Goal: Task Accomplishment & Management: Manage account settings

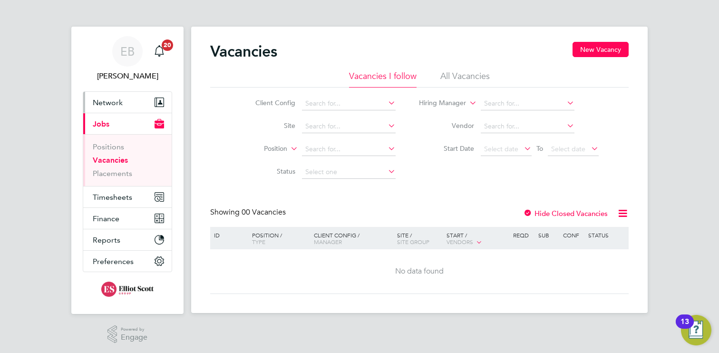
click at [106, 100] on span "Network" at bounding box center [108, 102] width 30 height 9
click at [105, 237] on span "Reports" at bounding box center [107, 239] width 28 height 9
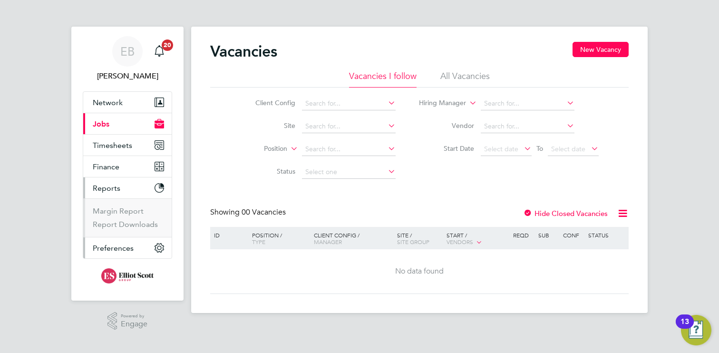
click at [120, 243] on button "Preferences" at bounding box center [127, 247] width 88 height 21
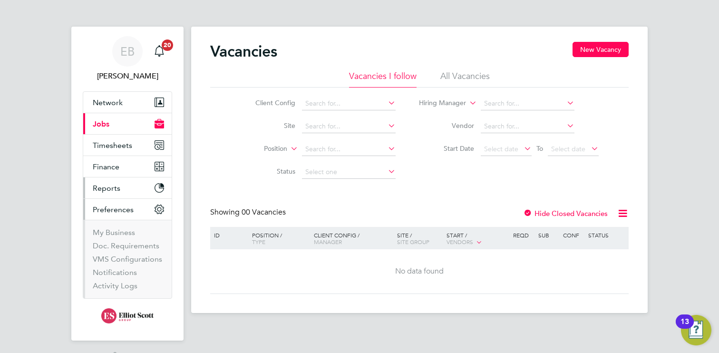
click at [120, 194] on button "Reports" at bounding box center [127, 187] width 88 height 21
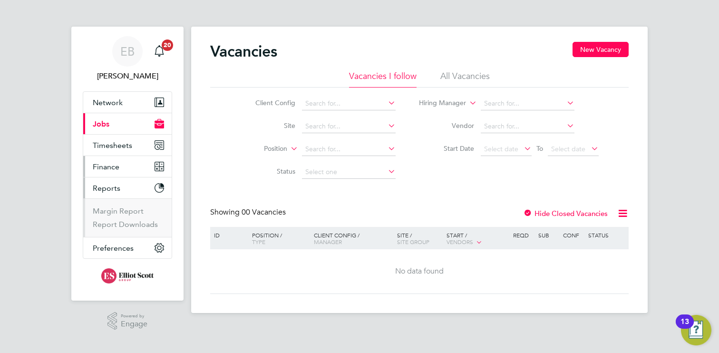
click at [116, 167] on span "Finance" at bounding box center [106, 166] width 27 height 9
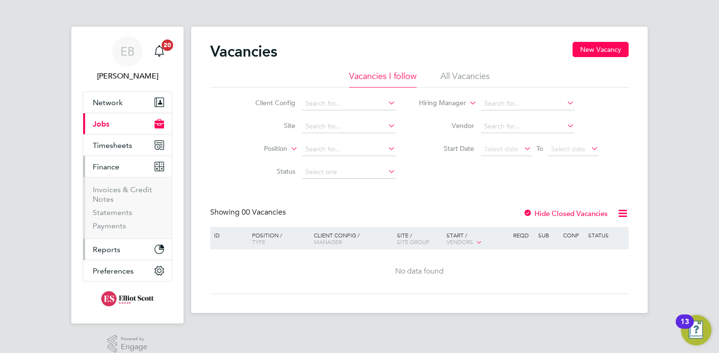
click at [114, 249] on span "Reports" at bounding box center [107, 249] width 28 height 9
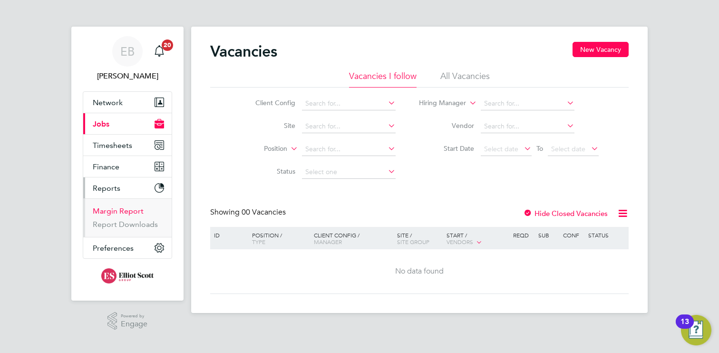
click at [124, 212] on link "Margin Report" at bounding box center [118, 210] width 51 height 9
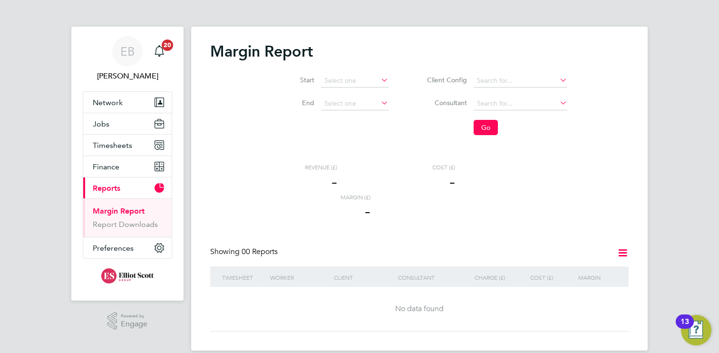
click at [114, 208] on link "Margin Report" at bounding box center [119, 210] width 52 height 9
click at [359, 73] on li "Start" at bounding box center [330, 80] width 141 height 23
click at [367, 75] on input at bounding box center [355, 80] width 68 height 13
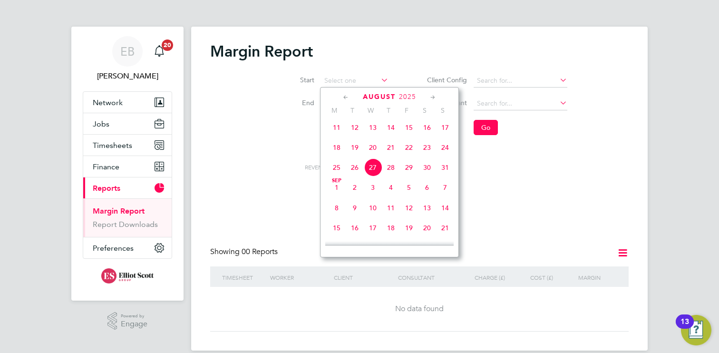
click at [343, 97] on icon at bounding box center [345, 97] width 9 height 10
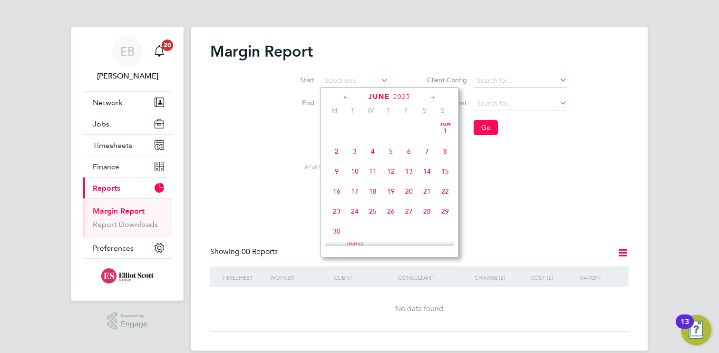
click at [343, 97] on icon at bounding box center [345, 97] width 9 height 10
click at [339, 155] on span "7" at bounding box center [337, 152] width 18 height 18
type input "[DATE]"
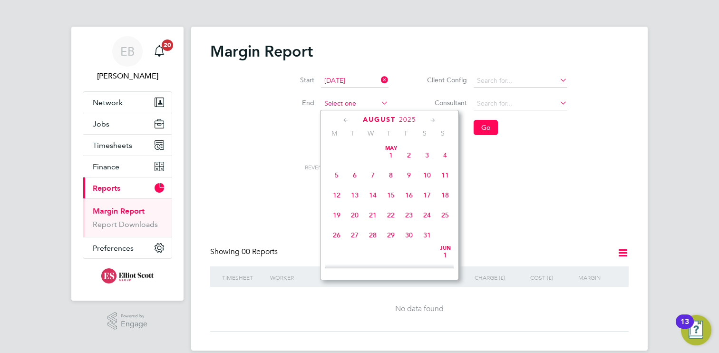
scroll to position [366, 0]
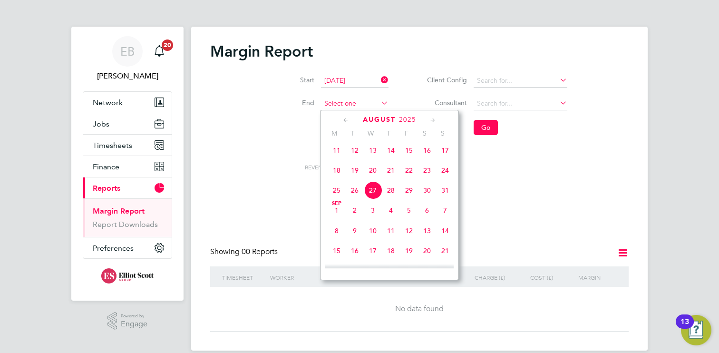
click at [379, 105] on input at bounding box center [355, 103] width 68 height 13
click at [350, 118] on div "[DATE]" at bounding box center [389, 119] width 128 height 9
click at [349, 118] on icon at bounding box center [345, 120] width 9 height 10
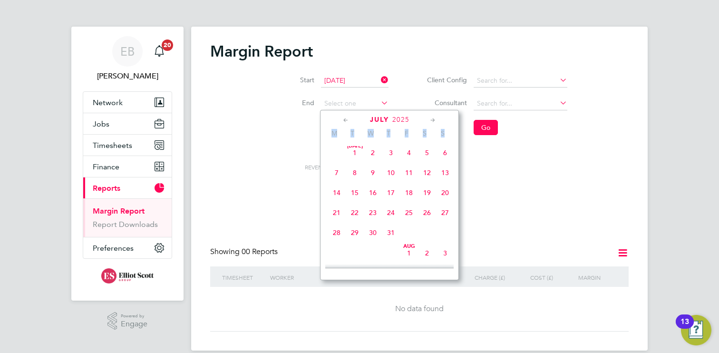
click at [349, 118] on icon at bounding box center [345, 120] width 9 height 10
click at [447, 175] on span "13" at bounding box center [445, 175] width 18 height 18
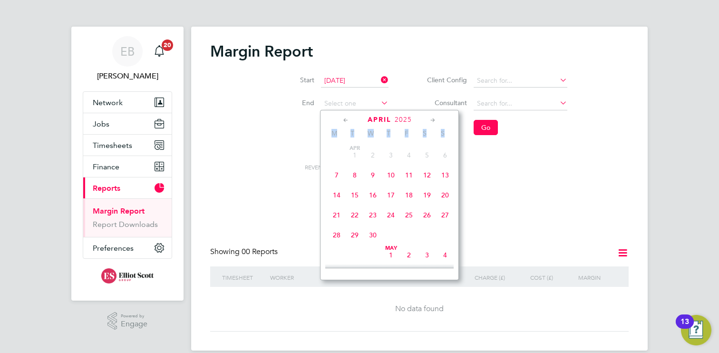
type input "[DATE]"
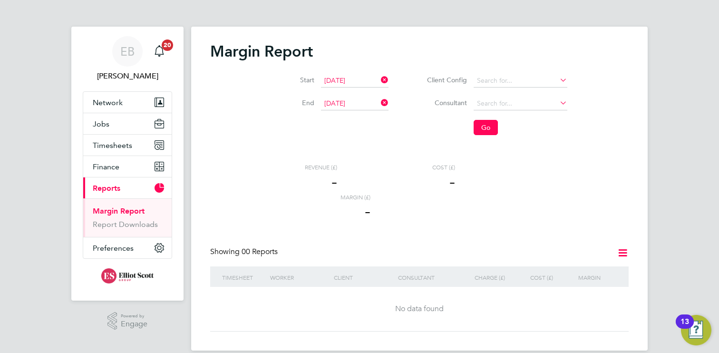
click at [478, 159] on div "Margin Report Start [DATE] End [DATE] Client Config Consultant Go Revenue (£) -…" at bounding box center [419, 187] width 418 height 290
click at [514, 85] on input at bounding box center [521, 80] width 94 height 13
click at [527, 107] on li "ISS Mediclean Limited" at bounding box center [520, 106] width 95 height 13
type input "ISS Mediclean Limited"
click at [519, 84] on input at bounding box center [521, 80] width 94 height 13
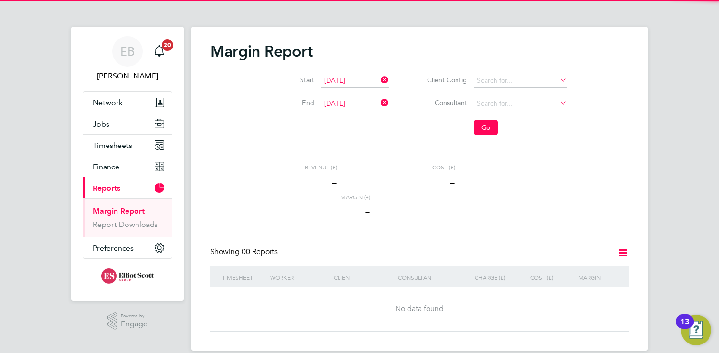
click at [511, 93] on li "ISS Gatwick" at bounding box center [520, 93] width 95 height 13
type input "ISS Gatwick"
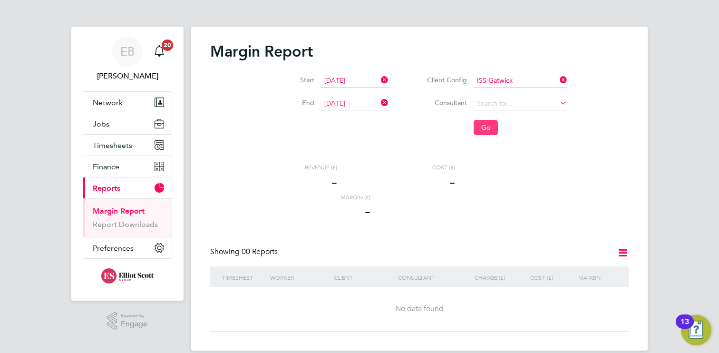
click at [481, 128] on button "Go" at bounding box center [486, 127] width 24 height 15
click at [571, 102] on li "Consultant" at bounding box center [489, 103] width 179 height 23
click at [541, 102] on input at bounding box center [521, 103] width 94 height 13
click at [498, 146] on div "Margin Report Start [DATE] End [DATE] Client Config ISS Gatwick Consultant Go R…" at bounding box center [419, 187] width 418 height 290
click at [116, 149] on span "Timesheets" at bounding box center [112, 145] width 39 height 9
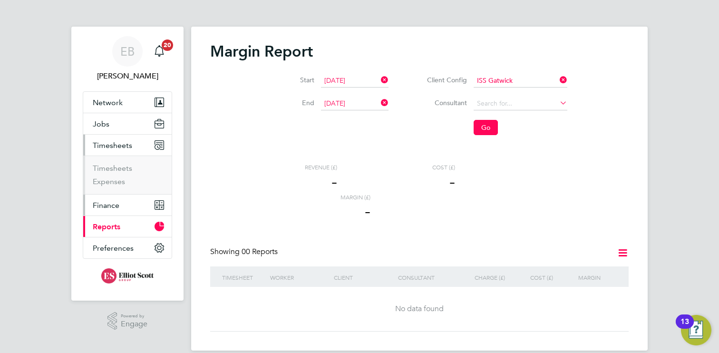
click at [114, 208] on span "Finance" at bounding box center [106, 205] width 27 height 9
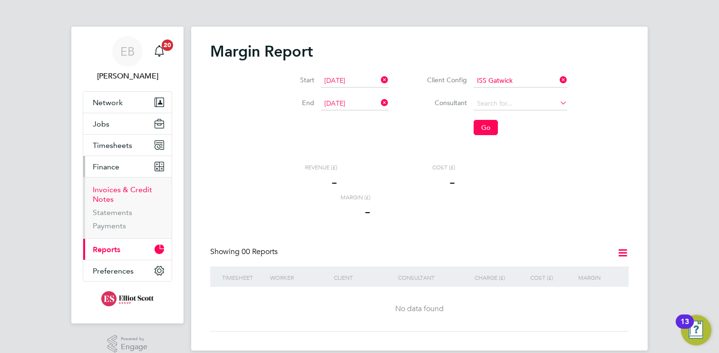
click at [127, 186] on link "Invoices & Credit Notes" at bounding box center [122, 194] width 59 height 19
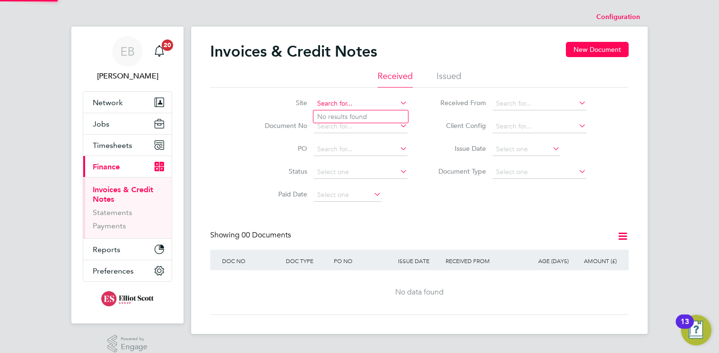
click at [380, 101] on input at bounding box center [361, 103] width 94 height 13
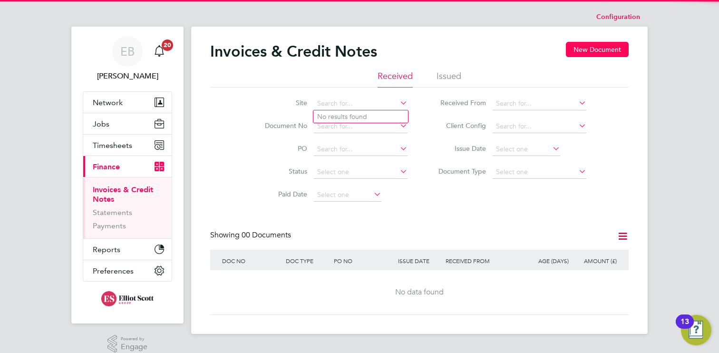
click at [444, 73] on li "Issued" at bounding box center [449, 78] width 25 height 17
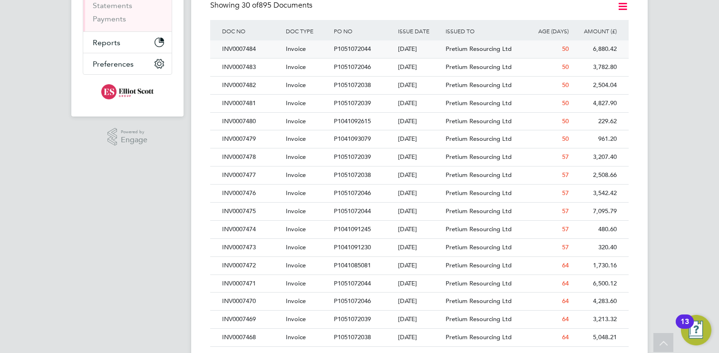
click at [521, 49] on div "Pretium Resourcing Ltd" at bounding box center [483, 49] width 80 height 18
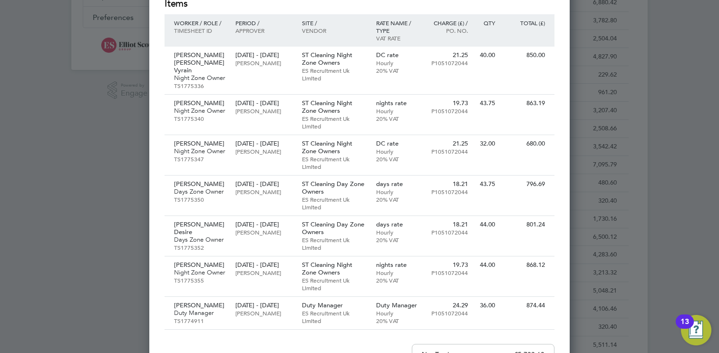
scroll to position [256, 0]
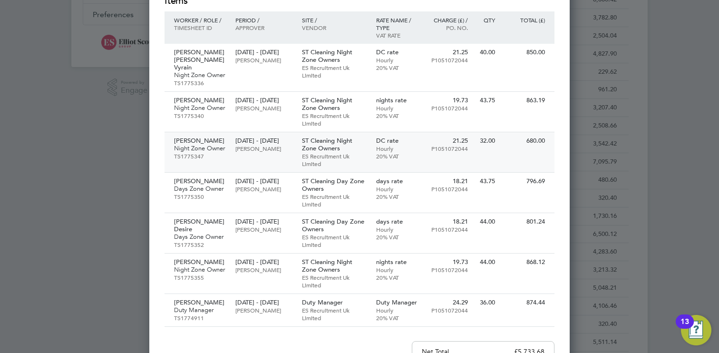
click at [230, 145] on div "[PERSON_NAME] Night Zone Owner TS1775347" at bounding box center [198, 148] width 66 height 32
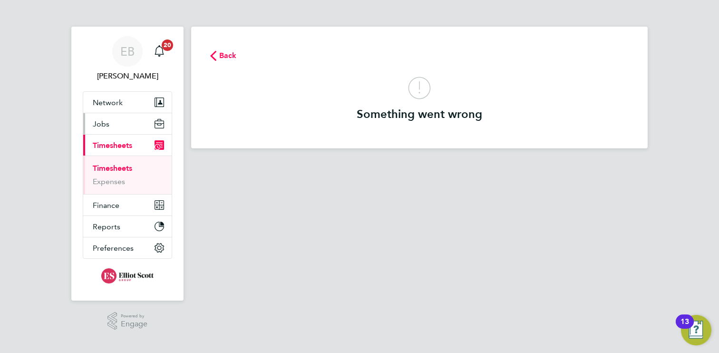
click at [117, 126] on button "Jobs" at bounding box center [127, 123] width 88 height 21
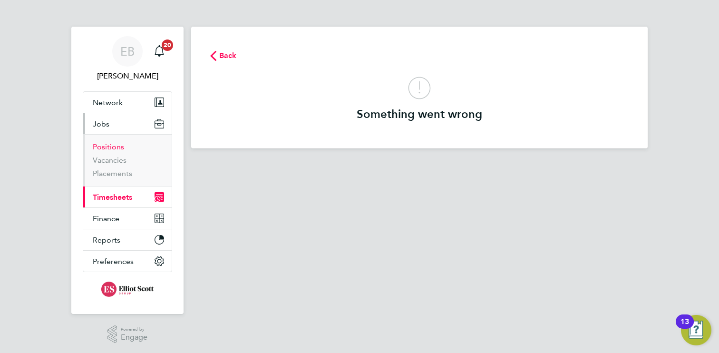
click at [107, 146] on link "Positions" at bounding box center [108, 146] width 31 height 9
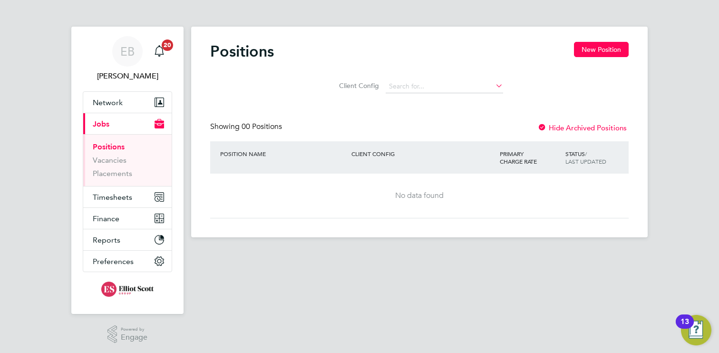
click at [489, 74] on div "Client Config" at bounding box center [419, 84] width 418 height 28
click at [468, 88] on input at bounding box center [444, 86] width 117 height 13
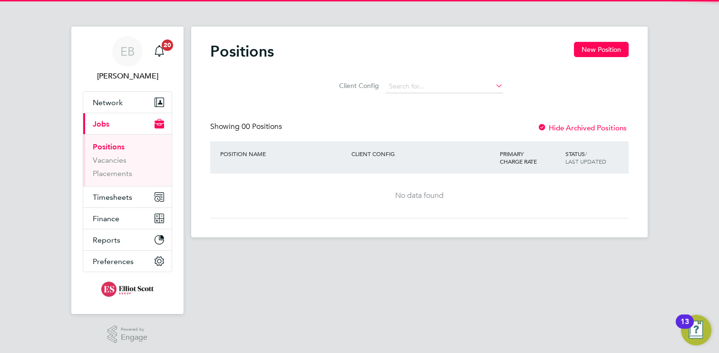
click at [454, 101] on li "ISS Gatwick" at bounding box center [444, 99] width 118 height 13
type input "ISS Gatwick"
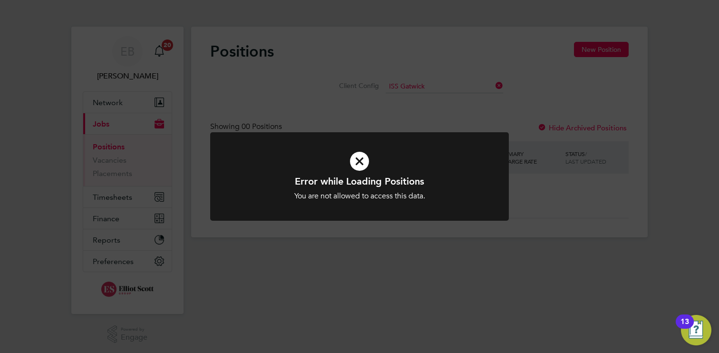
click at [498, 133] on div at bounding box center [359, 176] width 299 height 89
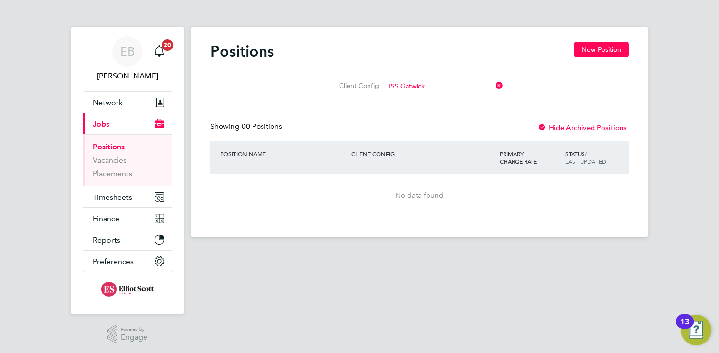
click at [494, 87] on icon at bounding box center [494, 85] width 0 height 13
click at [456, 90] on input at bounding box center [444, 86] width 117 height 13
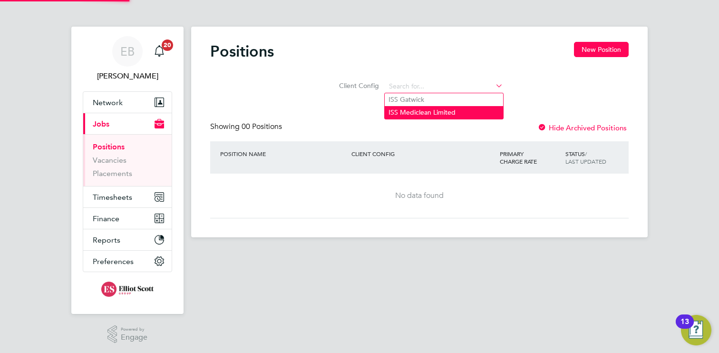
click at [456, 109] on li "ISS Mediclean Limited" at bounding box center [444, 112] width 118 height 13
type input "ISS Mediclean Limited"
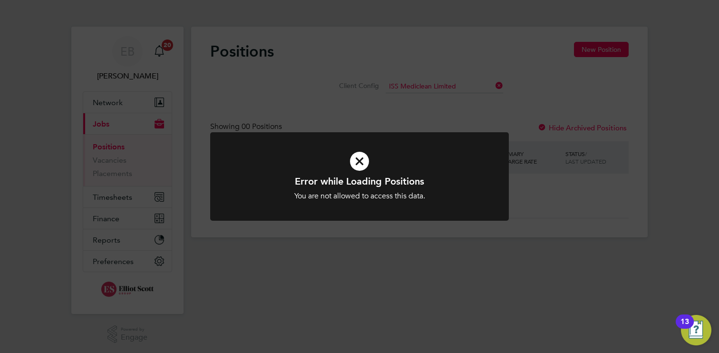
click at [234, 150] on div at bounding box center [359, 176] width 299 height 89
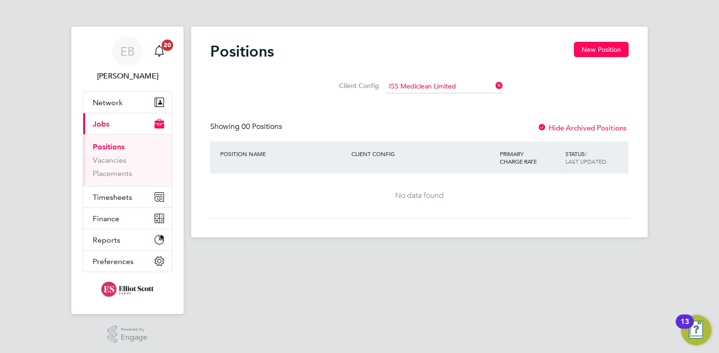
click at [135, 165] on li "Vacancies" at bounding box center [128, 161] width 71 height 13
click at [121, 163] on link "Vacancies" at bounding box center [110, 159] width 34 height 9
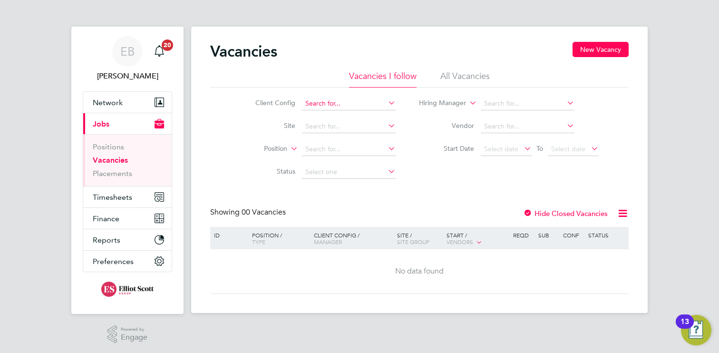
click at [392, 108] on input at bounding box center [349, 103] width 94 height 13
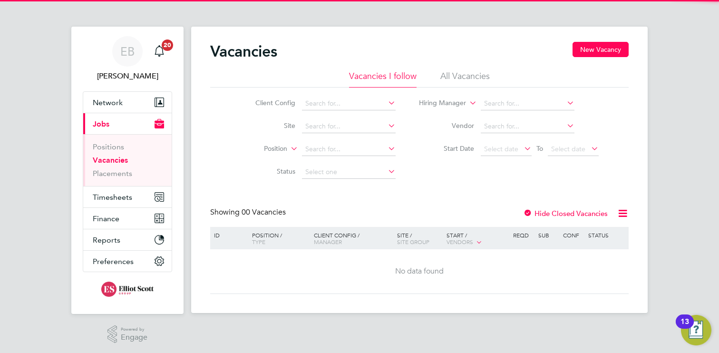
click at [369, 128] on li "ISS Mediclean Limited" at bounding box center [348, 129] width 95 height 13
type input "ISS Mediclean Limited"
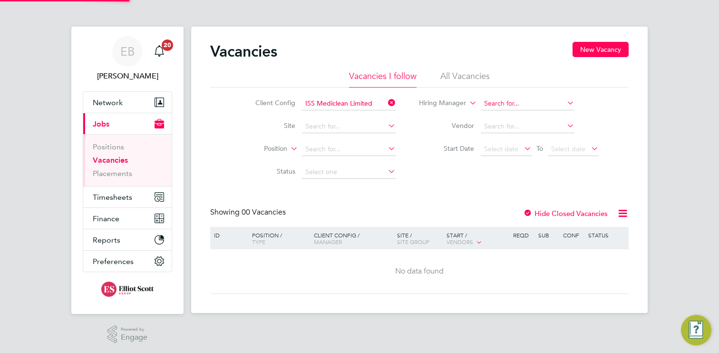
click at [550, 98] on input at bounding box center [528, 103] width 94 height 13
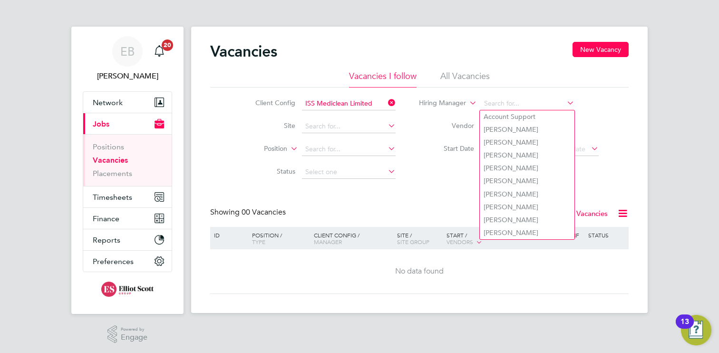
click at [417, 194] on div "Vacancies New Vacancy Vacancies I follow All Vacancies Client Config ISS Medicl…" at bounding box center [419, 168] width 418 height 252
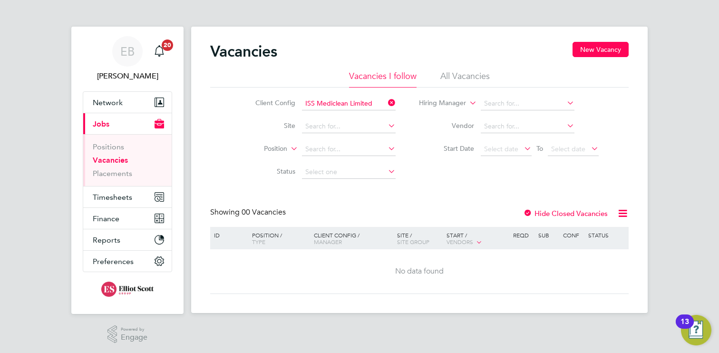
click at [375, 133] on li "Site" at bounding box center [318, 126] width 179 height 23
click at [386, 123] on icon at bounding box center [386, 125] width 0 height 13
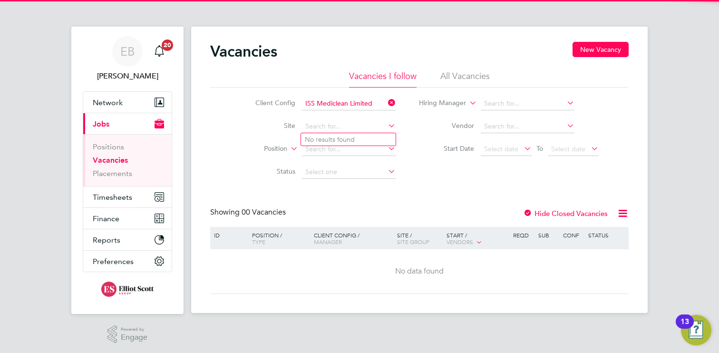
click at [279, 148] on label "Position" at bounding box center [260, 149] width 55 height 10
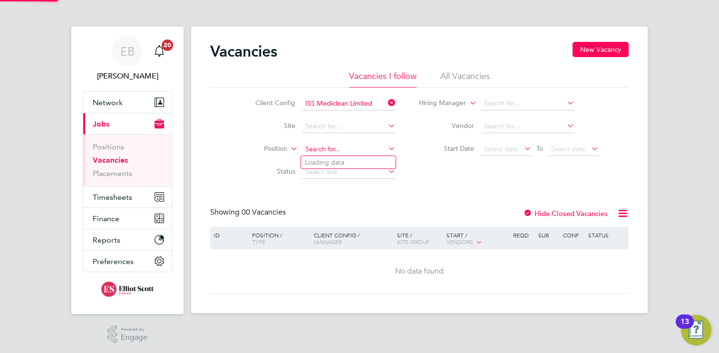
click at [330, 150] on input at bounding box center [349, 149] width 94 height 13
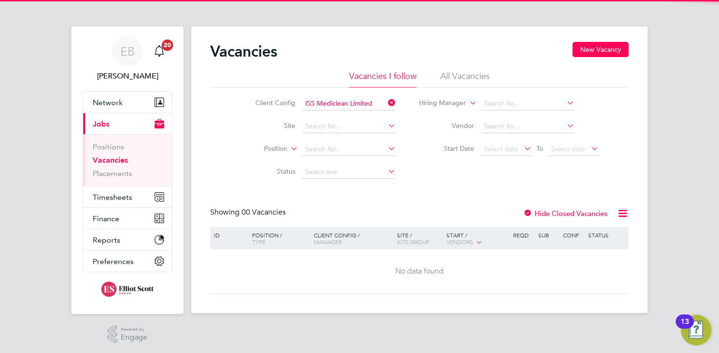
click at [461, 86] on li "All Vacancies" at bounding box center [464, 78] width 49 height 17
